Goal: Task Accomplishment & Management: Manage account settings

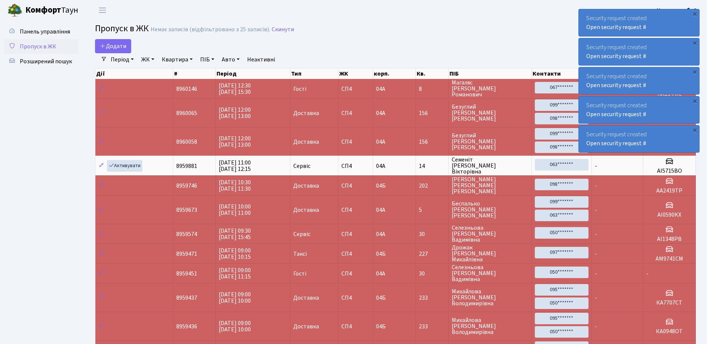
select select "25"
click at [584, 16] on div "Security request created Open security request #" at bounding box center [639, 22] width 120 height 27
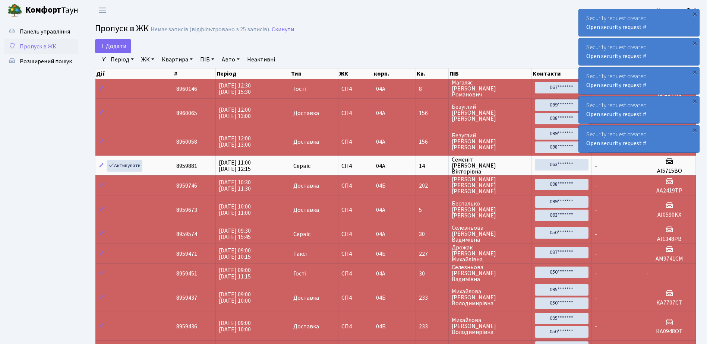
click at [584, 16] on div "Security request created Open security request #" at bounding box center [639, 22] width 120 height 27
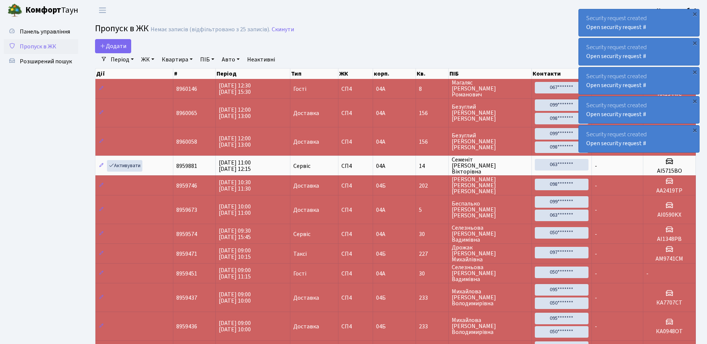
click at [583, 16] on div "Security request created Open security request #" at bounding box center [639, 22] width 120 height 27
click at [583, 14] on div "Security request created Open security request #" at bounding box center [639, 22] width 120 height 27
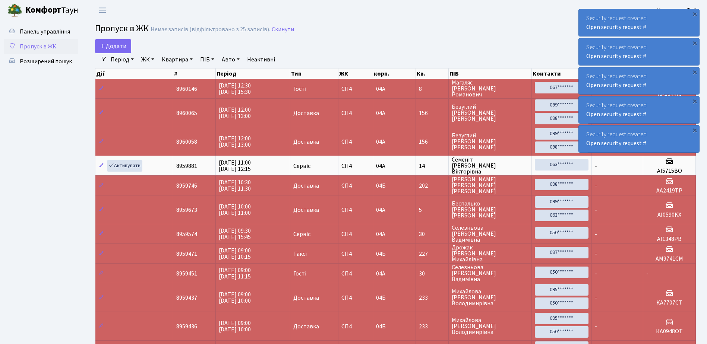
click at [583, 14] on div "Security request created Open security request #" at bounding box center [639, 22] width 120 height 27
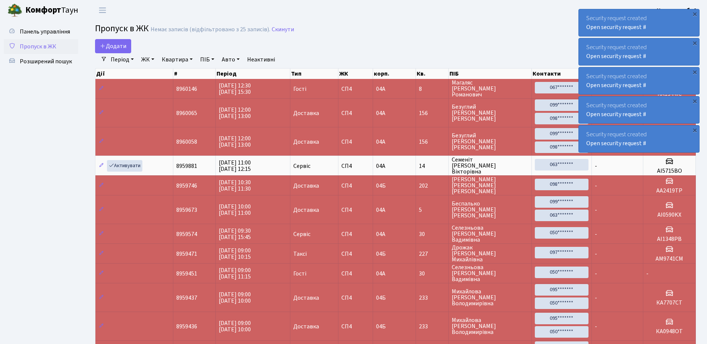
click at [583, 14] on div "Security request created Open security request #" at bounding box center [639, 22] width 120 height 27
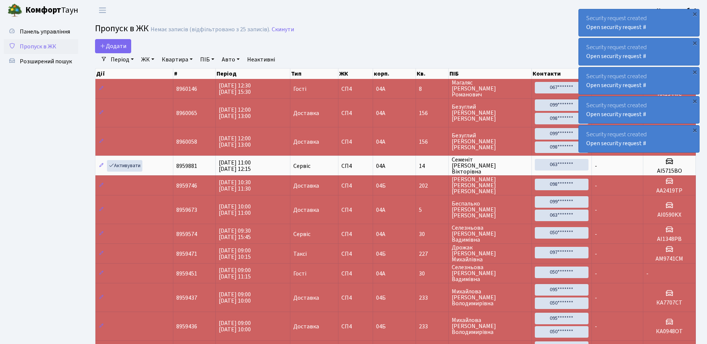
click at [583, 14] on div "Security request created Open security request #" at bounding box center [639, 22] width 120 height 27
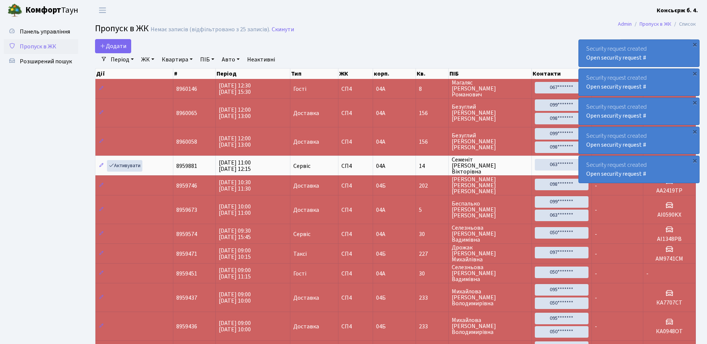
click at [583, 40] on div "Security request created Open security request #" at bounding box center [639, 53] width 120 height 27
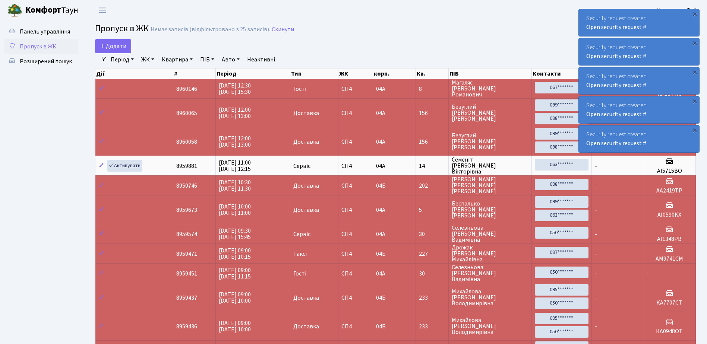
click at [583, 14] on div "Security request created Open security request #" at bounding box center [639, 22] width 120 height 27
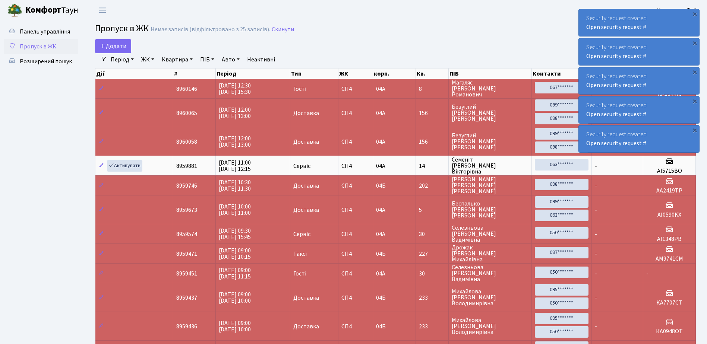
click at [583, 14] on div "Security request created Open security request #" at bounding box center [639, 22] width 120 height 27
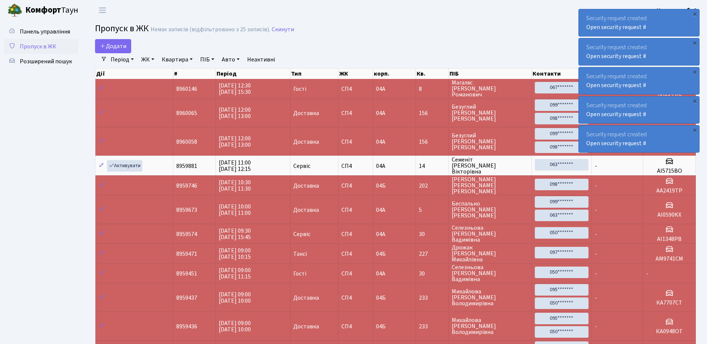
click at [583, 14] on div "Security request created Open security request #" at bounding box center [639, 22] width 120 height 27
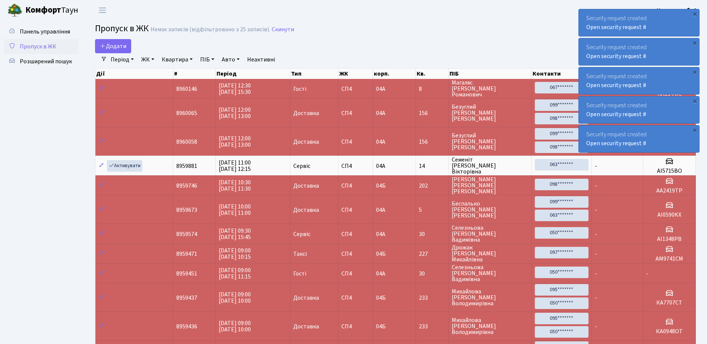
click at [583, 14] on div "Security request created Open security request #" at bounding box center [639, 22] width 120 height 27
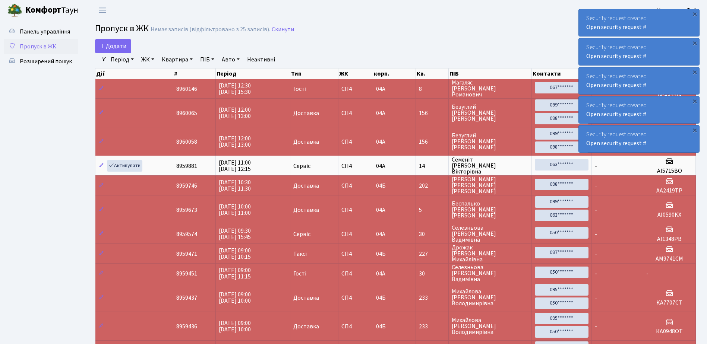
click at [583, 14] on div "Security request created Open security request #" at bounding box center [639, 22] width 120 height 27
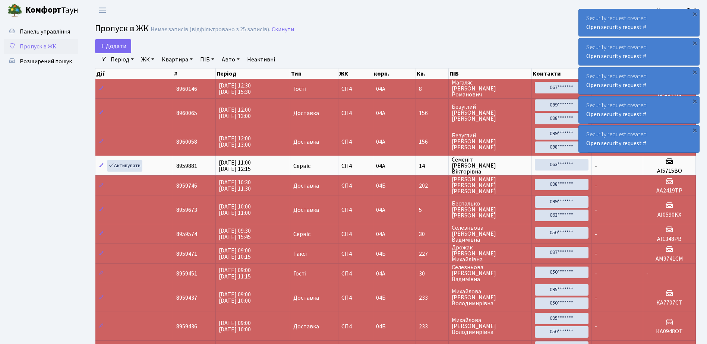
click at [583, 14] on div "Security request created Open security request #" at bounding box center [639, 22] width 120 height 27
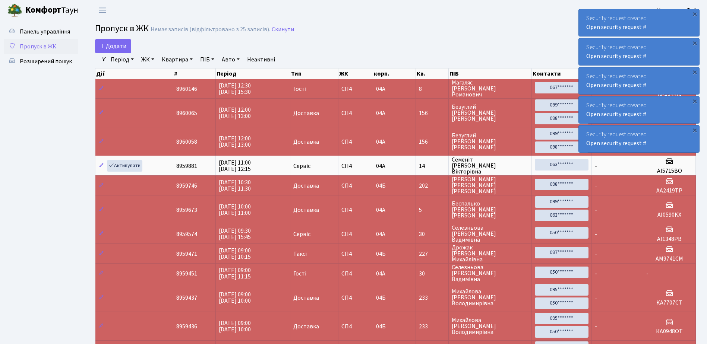
click at [583, 14] on div "Security request created Open security request #" at bounding box center [639, 22] width 120 height 27
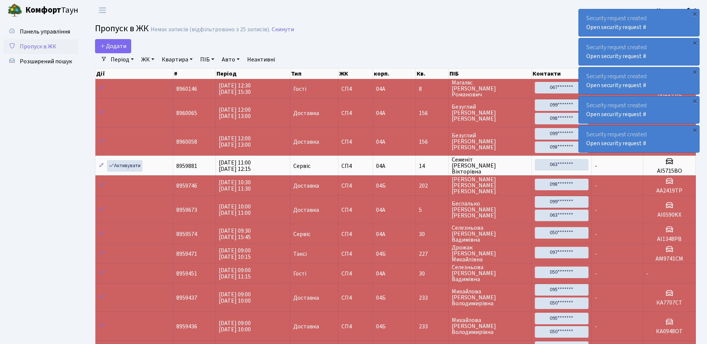
click at [583, 14] on div "Security request created Open security request #" at bounding box center [639, 22] width 120 height 27
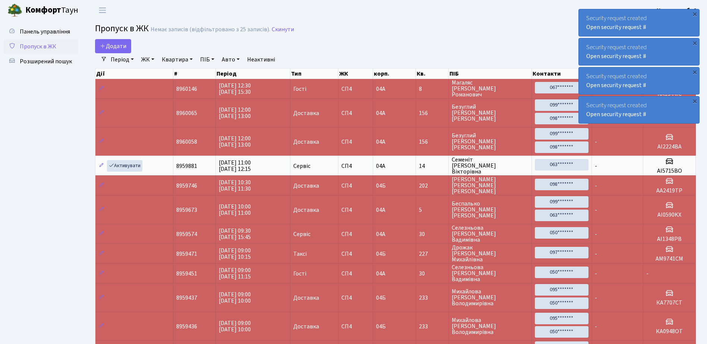
click at [583, 14] on div "Security request created Open security request #" at bounding box center [639, 22] width 120 height 27
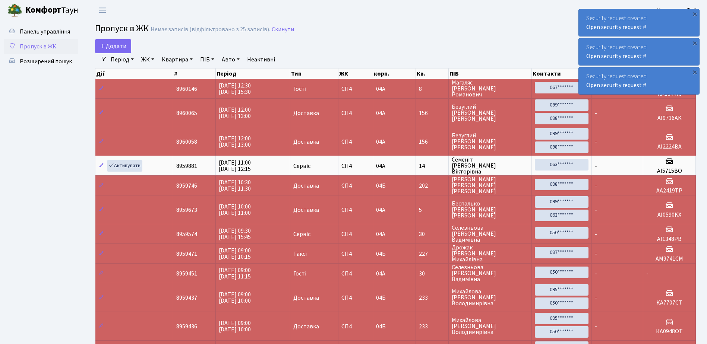
click at [583, 14] on div "Security request created Open security request #" at bounding box center [639, 22] width 120 height 27
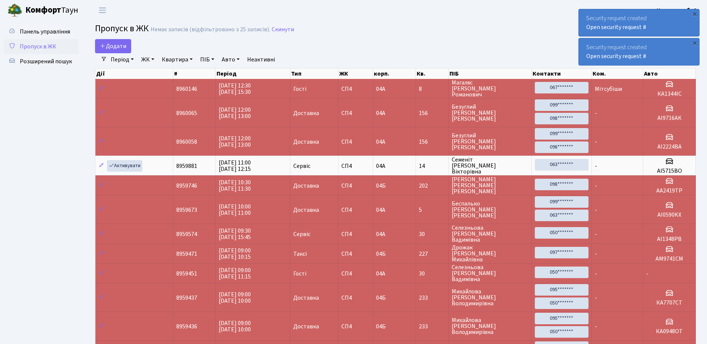
click at [583, 14] on div "Security request created Open security request #" at bounding box center [639, 22] width 120 height 27
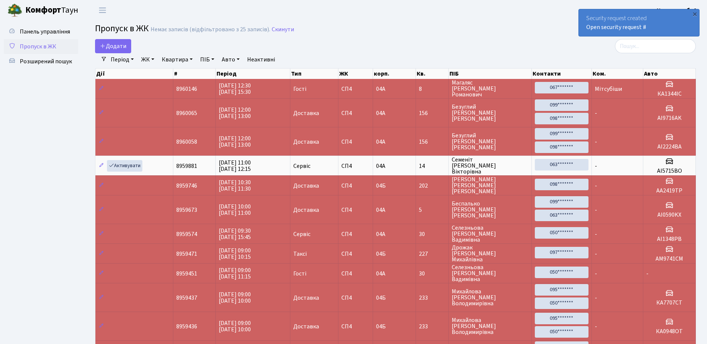
click at [583, 14] on div "Security request created Open security request #" at bounding box center [639, 22] width 120 height 27
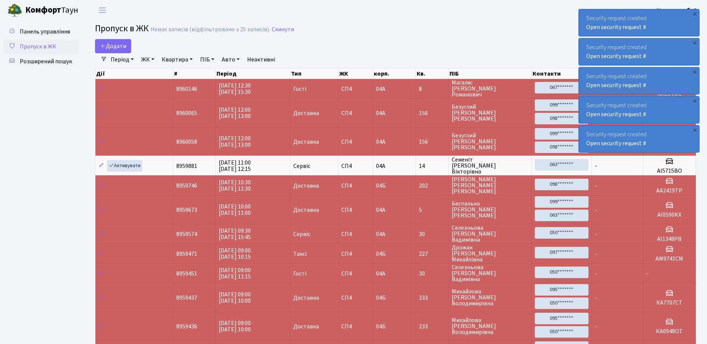
click at [586, 17] on div "Security request created Open security request #" at bounding box center [639, 22] width 120 height 27
click at [585, 17] on div "Security request created Open security request #" at bounding box center [639, 22] width 120 height 27
click at [582, 16] on div "Security request created Open security request #" at bounding box center [639, 22] width 120 height 27
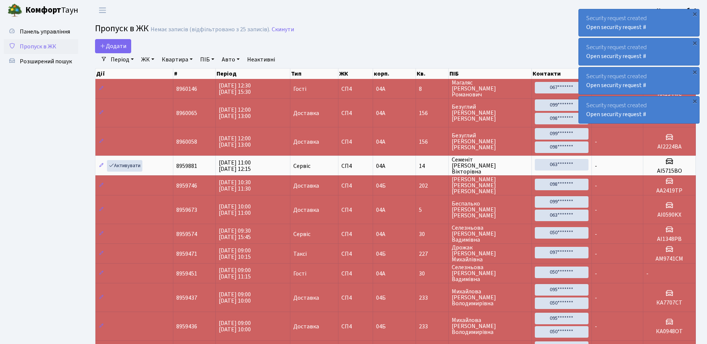
click at [582, 15] on div "Security request created Open security request #" at bounding box center [639, 22] width 120 height 27
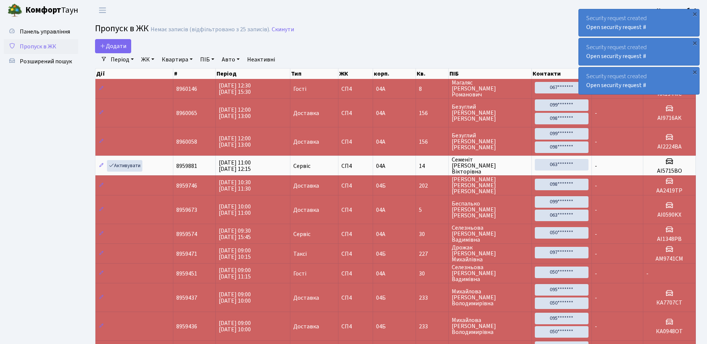
click at [582, 15] on div "Security request created Open security request #" at bounding box center [639, 22] width 120 height 27
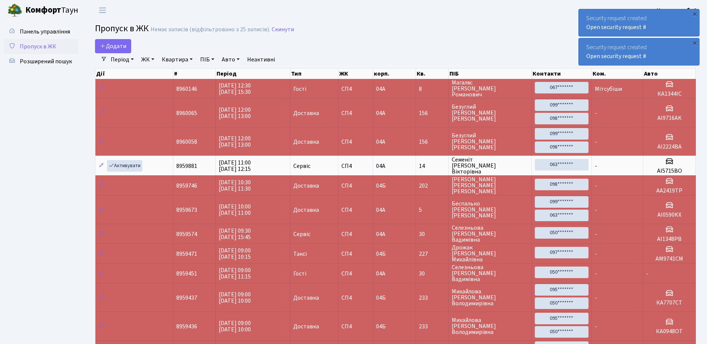
click at [582, 15] on div "Security request created Open security request #" at bounding box center [639, 22] width 120 height 27
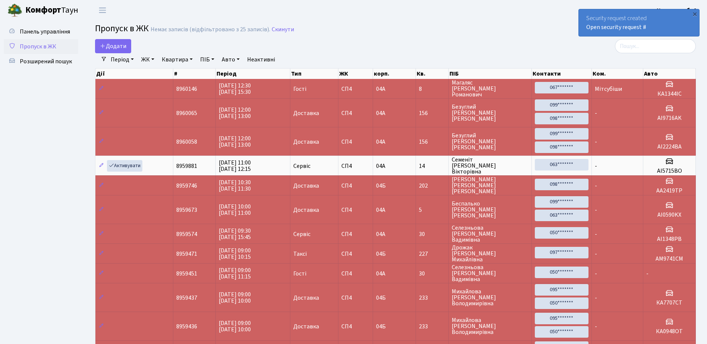
click at [582, 15] on div "Security request created Open security request #" at bounding box center [639, 22] width 120 height 27
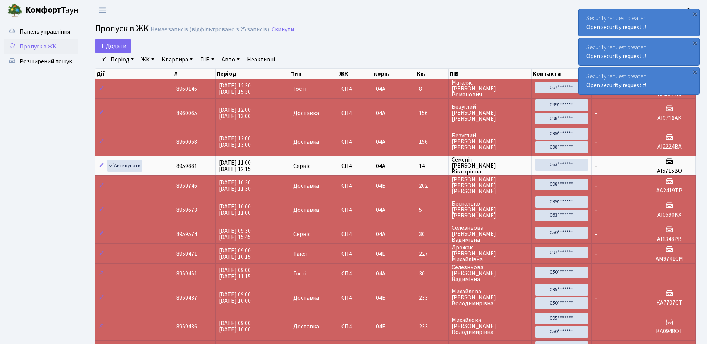
click at [580, 15] on div "Security request created Open security request #" at bounding box center [639, 22] width 120 height 27
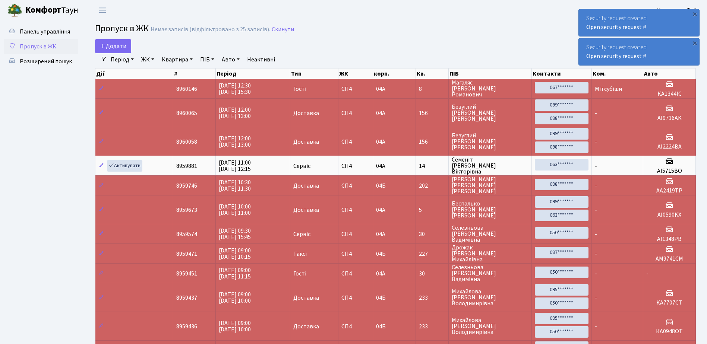
click at [580, 19] on div "Security request created Open security request #" at bounding box center [639, 22] width 120 height 27
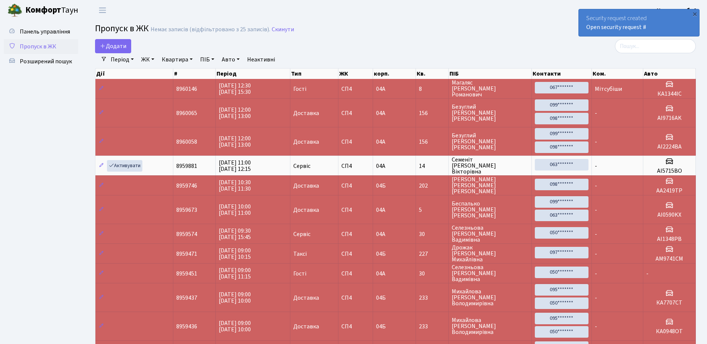
click at [580, 19] on div "Security request created Open security request #" at bounding box center [639, 22] width 120 height 27
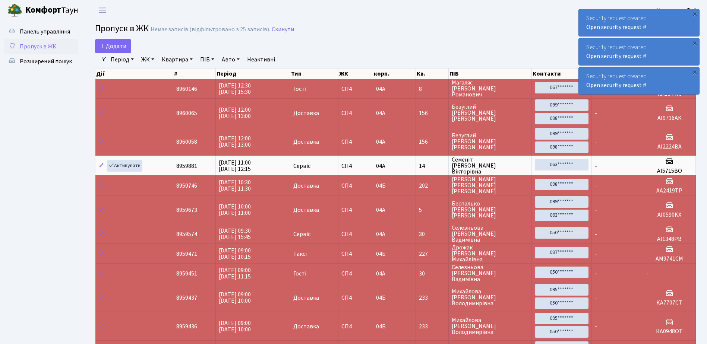
click at [585, 16] on div "Security request created Open security request #" at bounding box center [639, 22] width 120 height 27
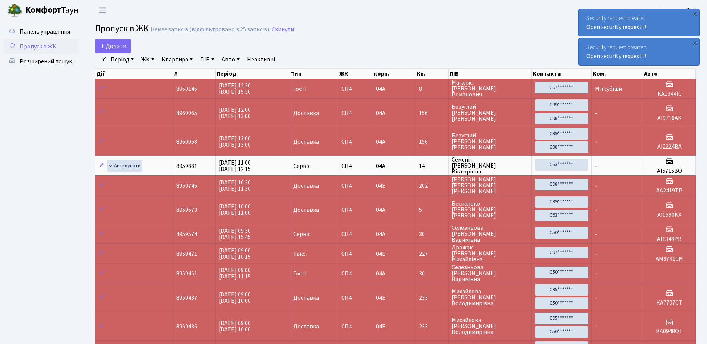
click at [585, 16] on div "Security request created Open security request #" at bounding box center [639, 22] width 120 height 27
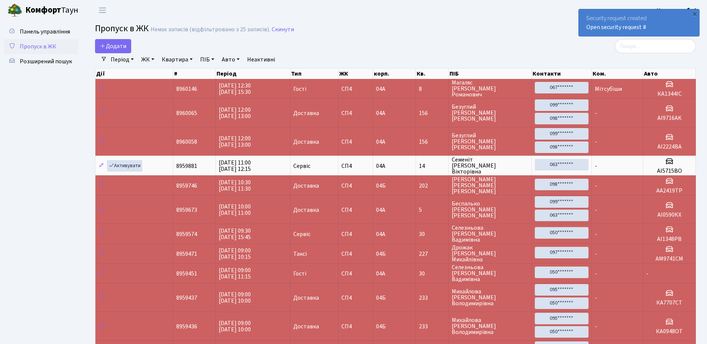
click at [585, 16] on div "Security request created Open security request #" at bounding box center [639, 22] width 120 height 27
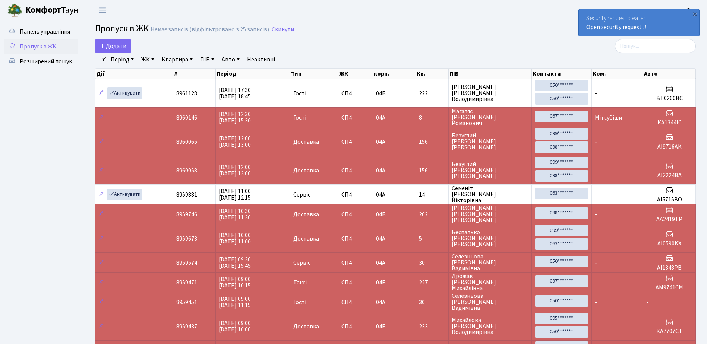
click at [582, 18] on div "Security request created Open security request #" at bounding box center [639, 22] width 120 height 27
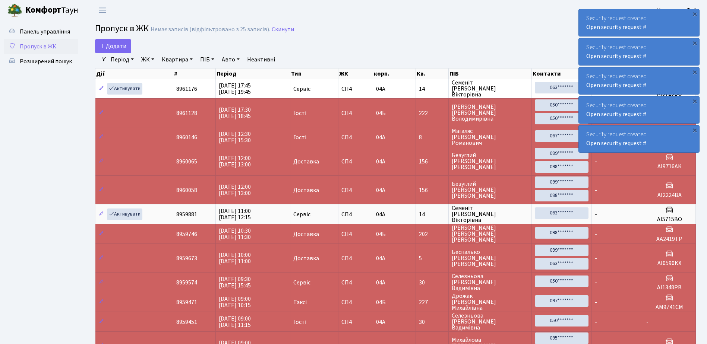
click at [583, 21] on div "Security request created Open security request #" at bounding box center [639, 22] width 120 height 27
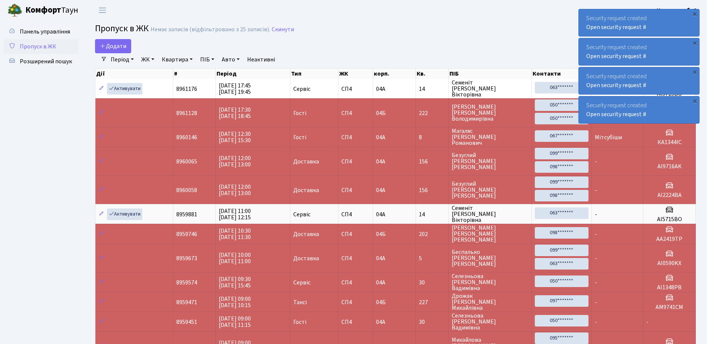
click at [583, 21] on div "Security request created Open security request #" at bounding box center [639, 22] width 120 height 27
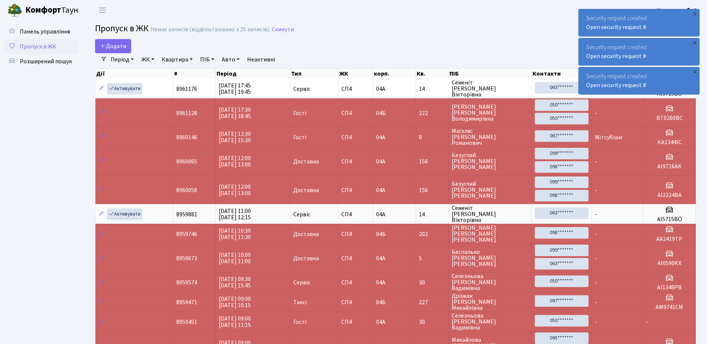
click at [583, 21] on div "Security request created Open security request #" at bounding box center [639, 22] width 120 height 27
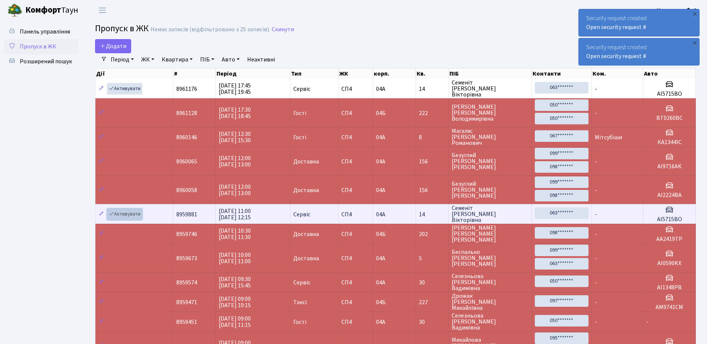
click at [119, 211] on link "Активувати" at bounding box center [124, 215] width 35 height 12
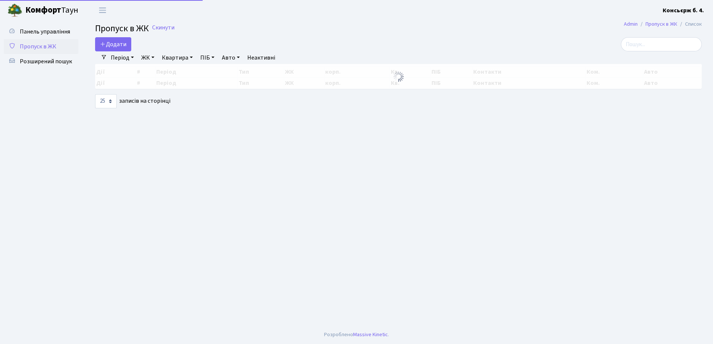
select select "25"
